Goal: Information Seeking & Learning: Learn about a topic

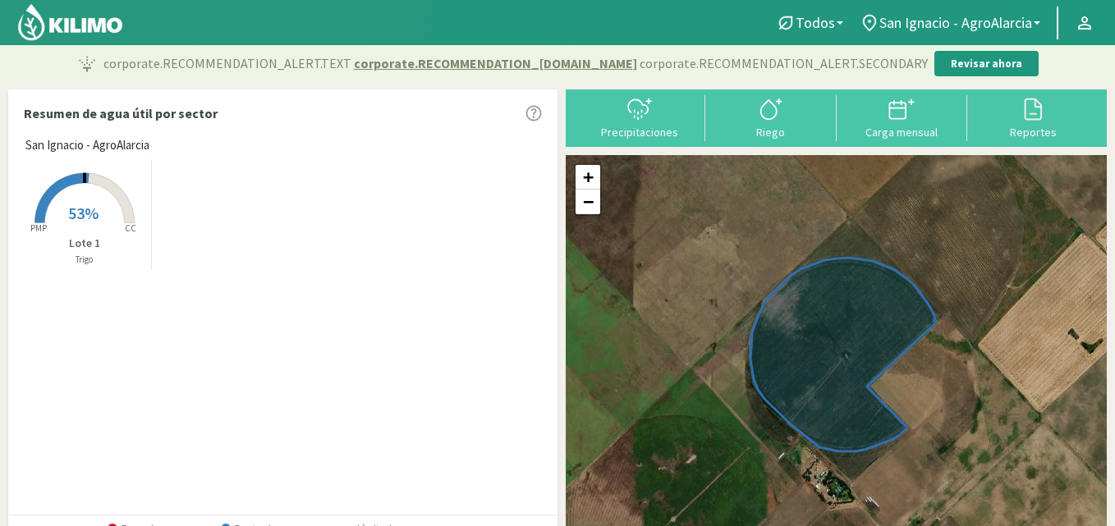
click at [120, 199] on icon at bounding box center [83, 198] width 99 height 50
